Goal: Task Accomplishment & Management: Manage account settings

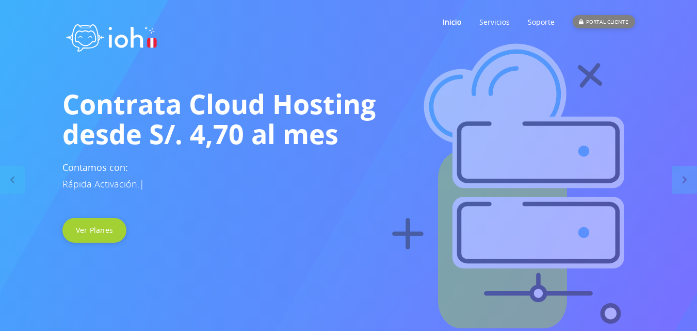
click at [620, 24] on div "PORTAL CLIENTE" at bounding box center [604, 21] width 62 height 13
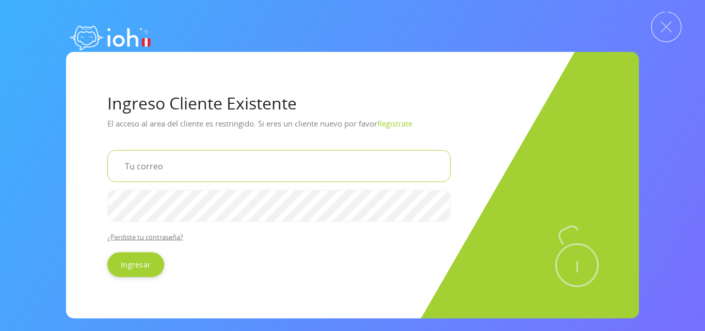
click at [207, 174] on input "email" at bounding box center [278, 166] width 343 height 32
type input "hidraulicafaliamp@gmail.com"
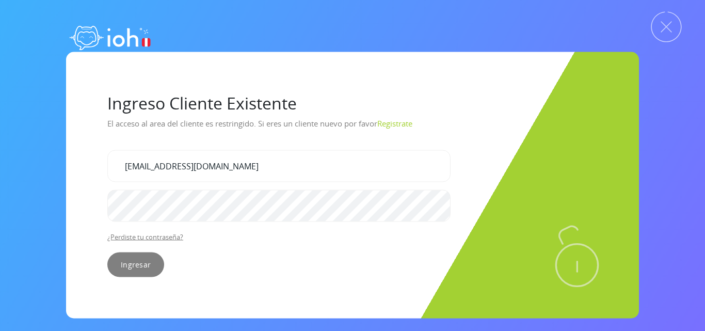
click at [125, 265] on input "Ingresar" at bounding box center [135, 264] width 57 height 25
